Goal: Task Accomplishment & Management: Manage account settings

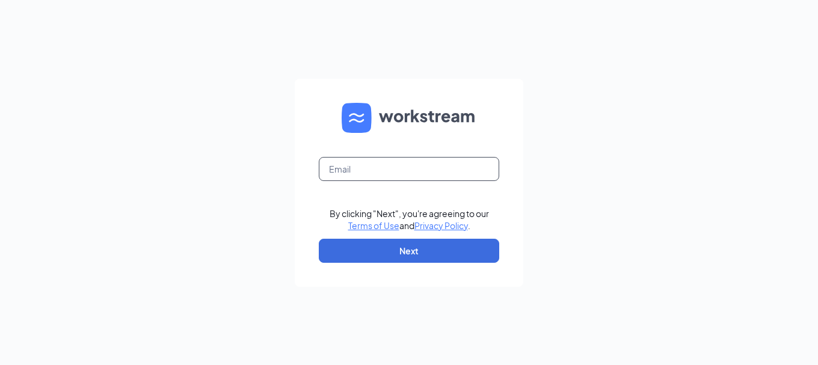
click at [405, 169] on input "text" at bounding box center [409, 169] width 180 height 24
type input "[EMAIL_ADDRESS][DOMAIN_NAME]"
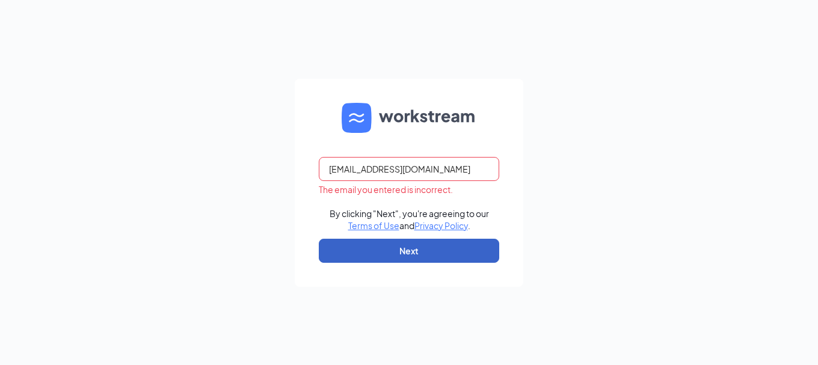
click at [391, 256] on button "Next" at bounding box center [409, 251] width 180 height 24
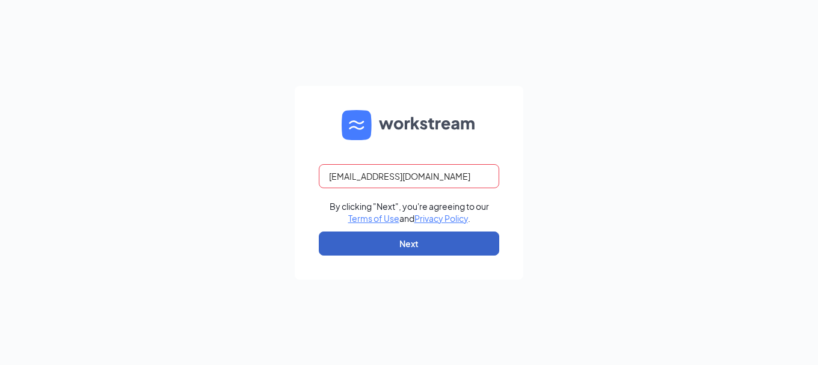
click at [393, 244] on button "Next" at bounding box center [409, 244] width 180 height 24
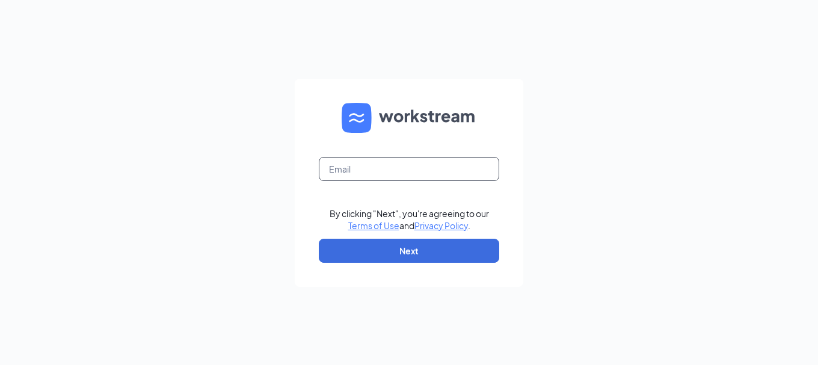
click at [354, 167] on input "text" at bounding box center [409, 169] width 180 height 24
type input "parkwayvillageaz@firehousesubs.com"
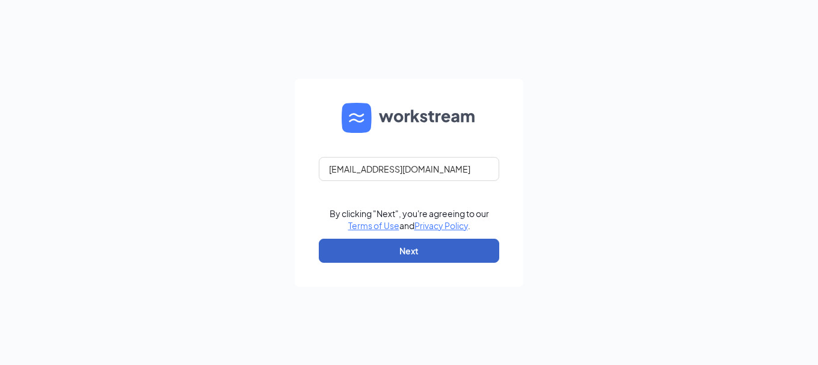
click at [341, 251] on button "Next" at bounding box center [409, 251] width 180 height 24
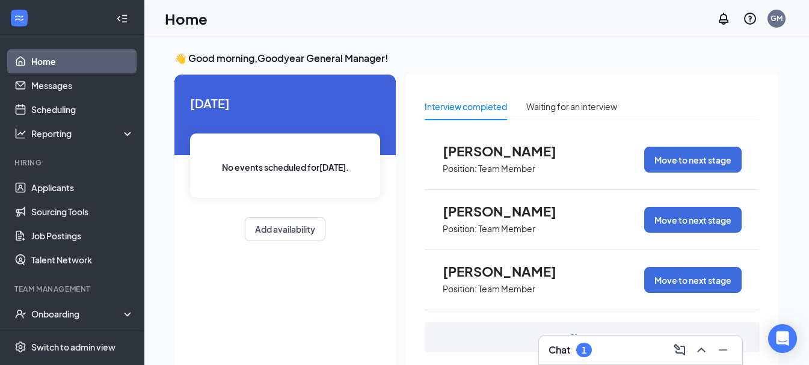
click at [611, 357] on div "Chat 1" at bounding box center [641, 350] width 184 height 19
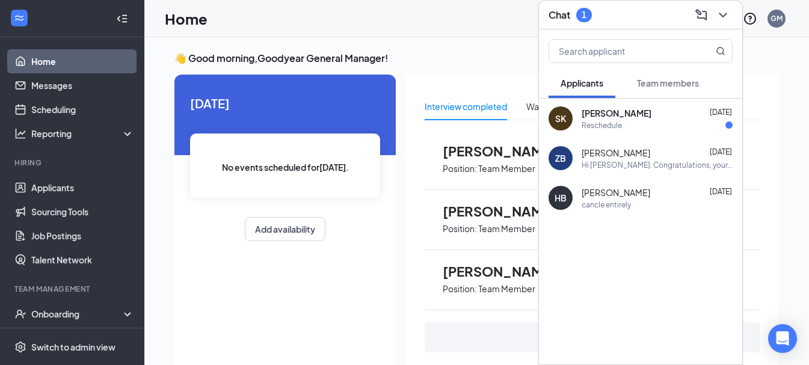
click at [621, 111] on span "[PERSON_NAME]" at bounding box center [617, 113] width 70 height 12
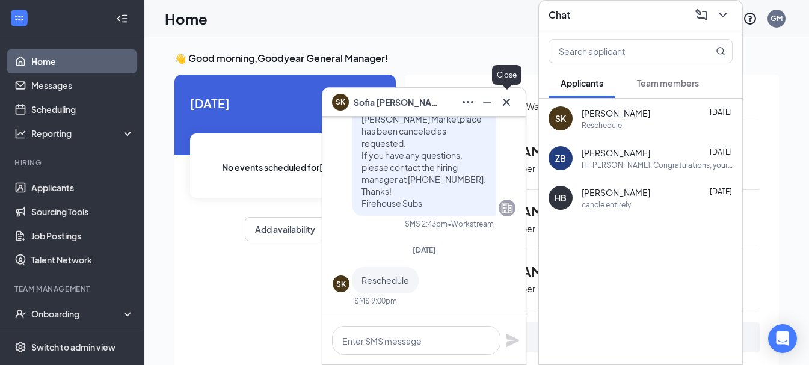
click at [507, 101] on icon "Cross" at bounding box center [506, 102] width 14 height 14
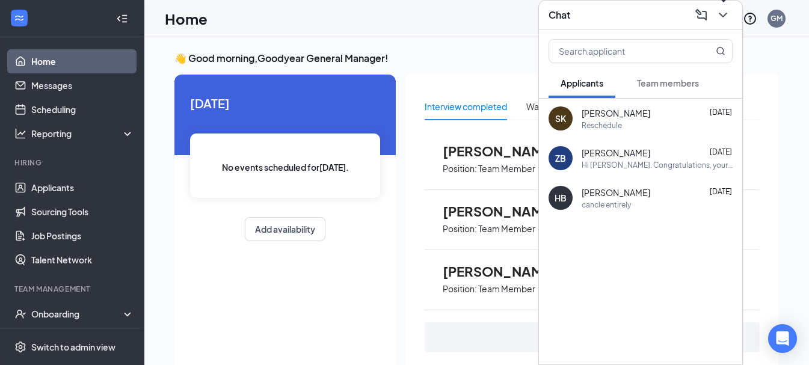
click at [720, 19] on icon "ChevronDown" at bounding box center [723, 15] width 14 height 14
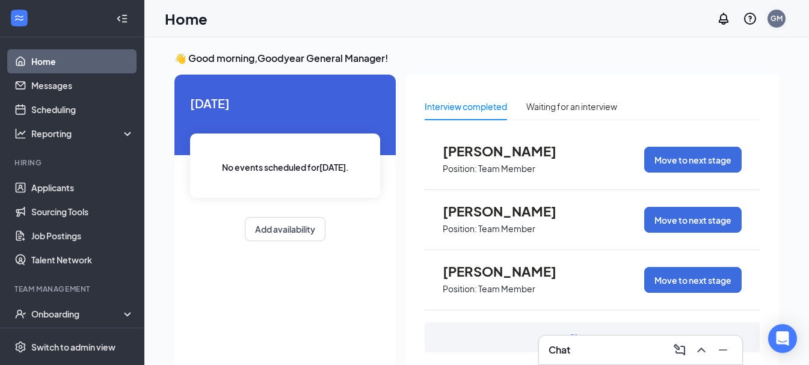
click at [783, 17] on div "GM" at bounding box center [777, 18] width 12 height 10
click at [781, 16] on div "GM" at bounding box center [777, 18] width 12 height 10
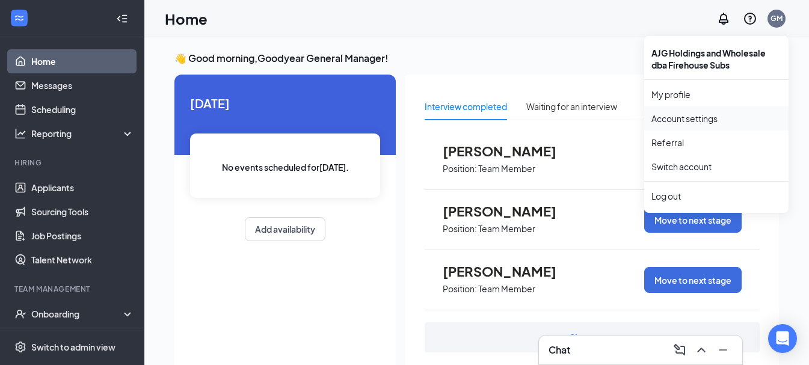
click at [679, 121] on link "Account settings" at bounding box center [717, 119] width 130 height 12
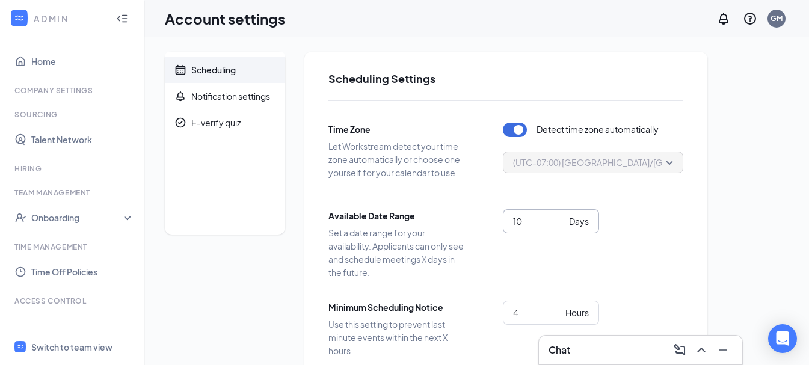
drag, startPoint x: 525, startPoint y: 221, endPoint x: 504, endPoint y: 221, distance: 21.7
click at [504, 221] on span "10 Days" at bounding box center [551, 221] width 96 height 24
type input "7"
click at [504, 256] on div "7 Days" at bounding box center [593, 236] width 180 height 55
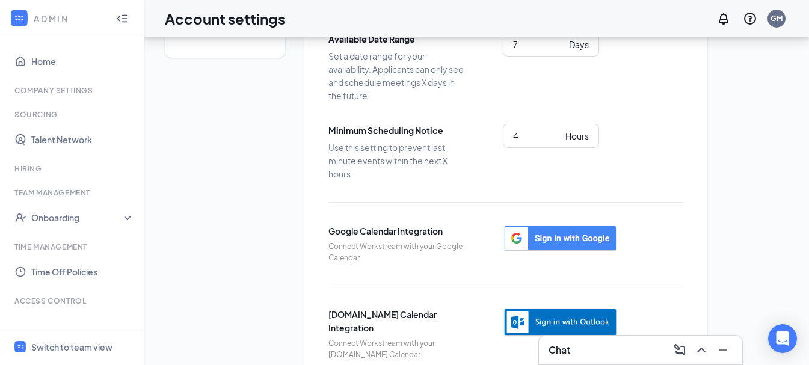
scroll to position [154, 0]
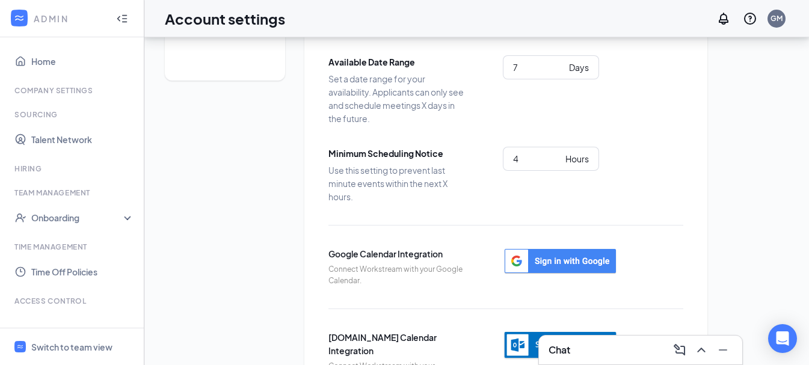
click at [20, 12] on icon "WorkstreamLogo" at bounding box center [19, 18] width 12 height 12
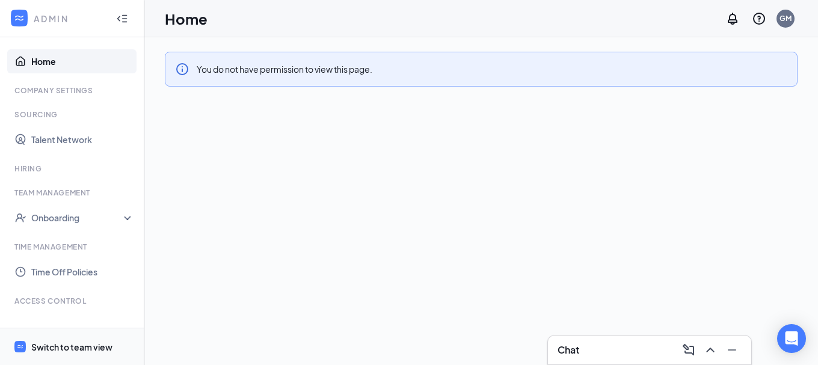
click at [79, 344] on div "Switch to team view" at bounding box center [71, 347] width 81 height 12
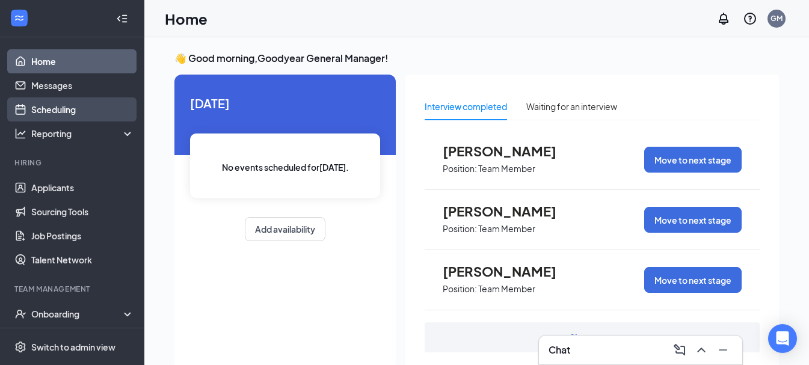
click at [46, 102] on link "Scheduling" at bounding box center [82, 109] width 103 height 24
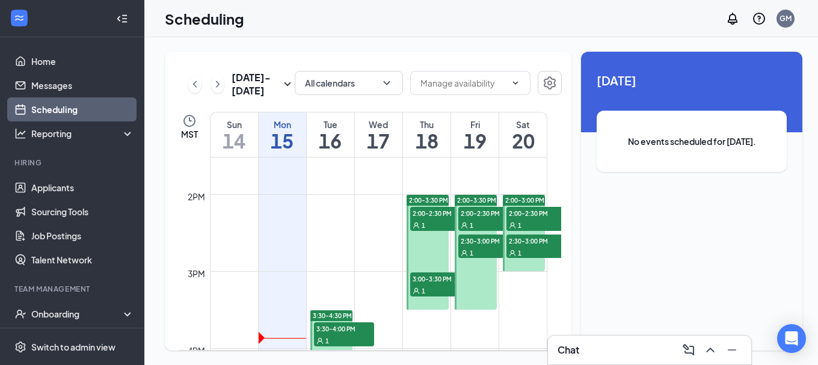
scroll to position [1067, 0]
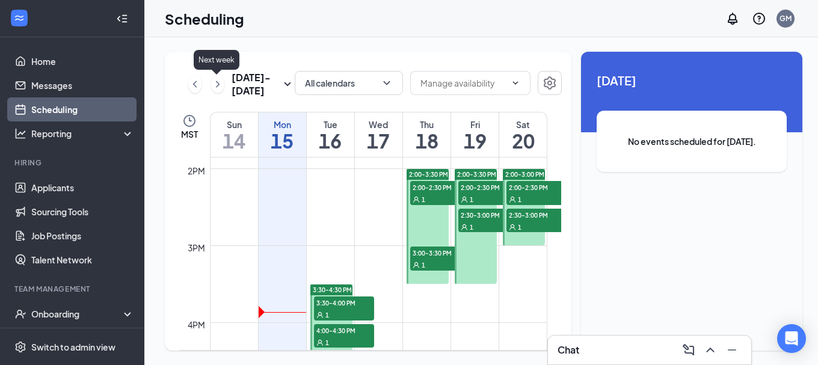
click at [214, 82] on icon "ChevronRight" at bounding box center [218, 84] width 12 height 14
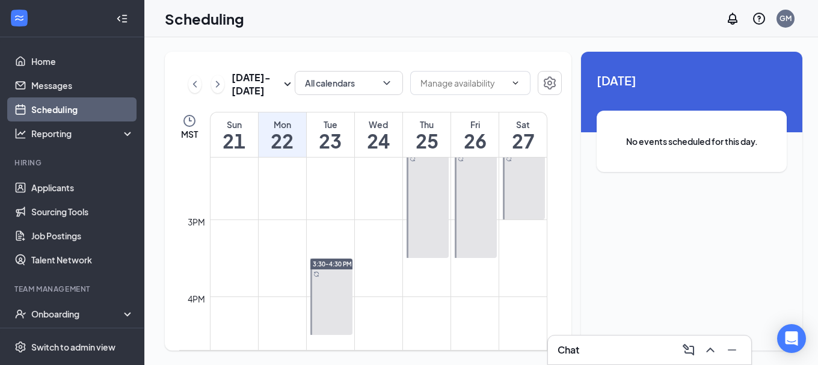
scroll to position [1035, 0]
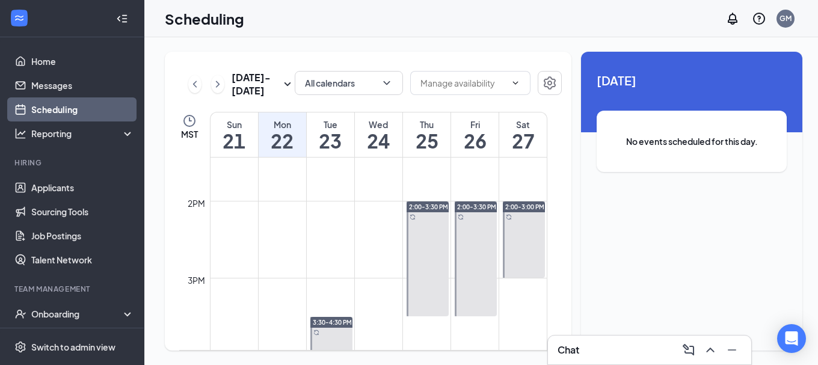
drag, startPoint x: 428, startPoint y: 221, endPoint x: 374, endPoint y: 42, distance: 187.9
click at [374, 42] on div "Sep 21 - Sep 27 All calendars MST Sun 21 Mon 22 Tue 23 Wed 24 Thu 25 Fri 26 Sat…" at bounding box center [483, 201] width 679 height 328
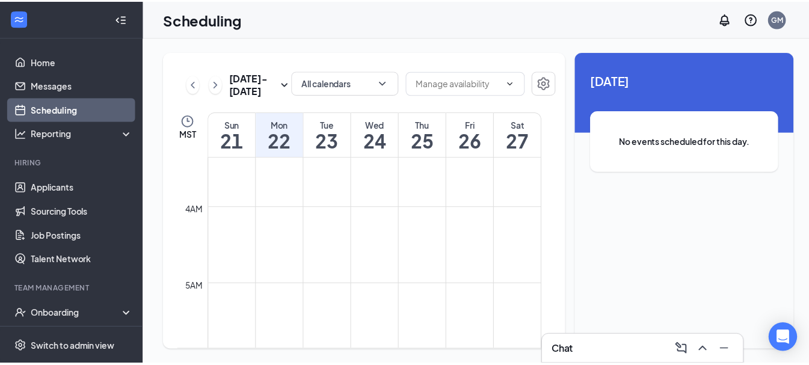
scroll to position [200, 0]
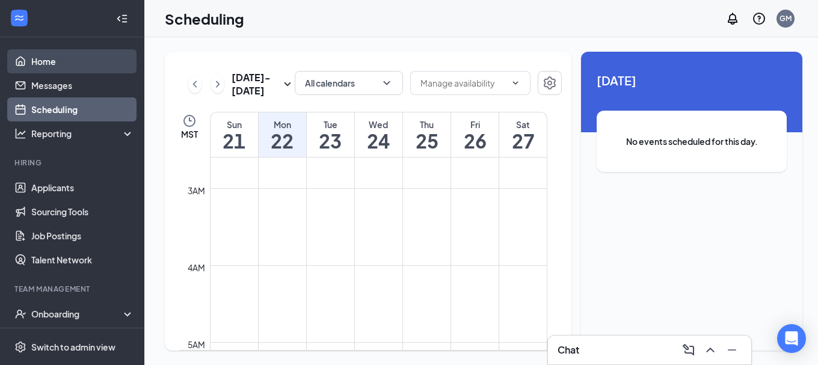
click at [90, 60] on link "Home" at bounding box center [82, 61] width 103 height 24
